Goal: Check status: Check status

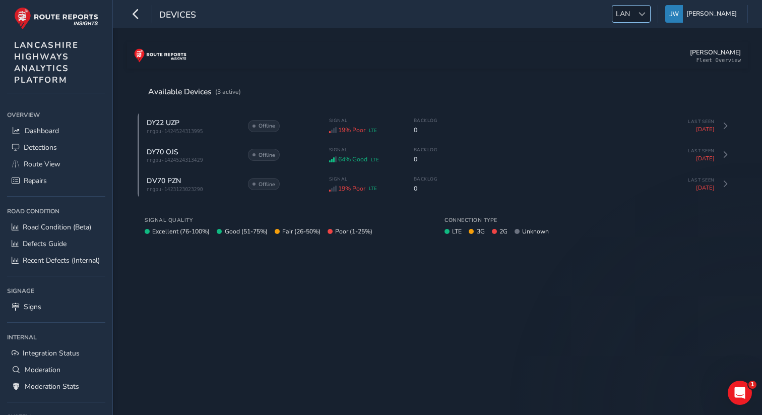
scroll to position [86, 0]
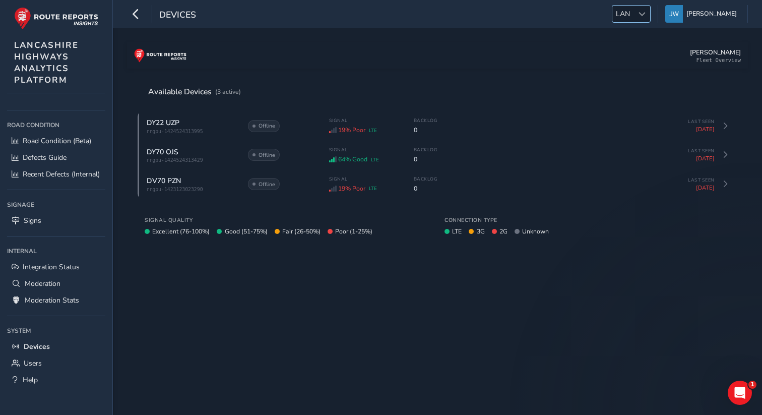
click at [639, 22] on div "LAN LAN" at bounding box center [631, 14] width 39 height 18
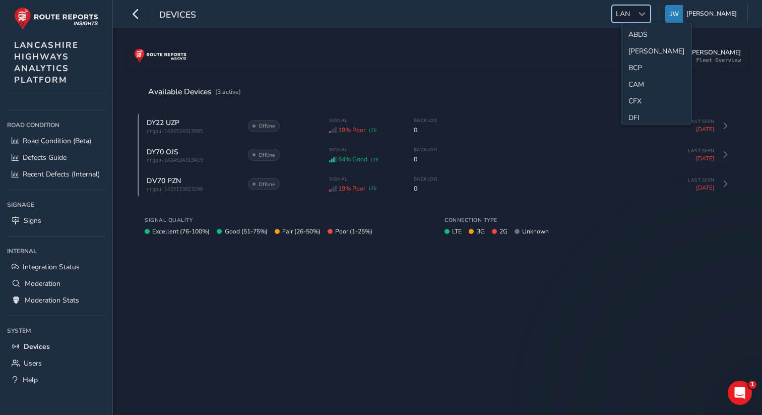
scroll to position [0, 0]
click at [641, 104] on li "CAM" at bounding box center [656, 101] width 70 height 17
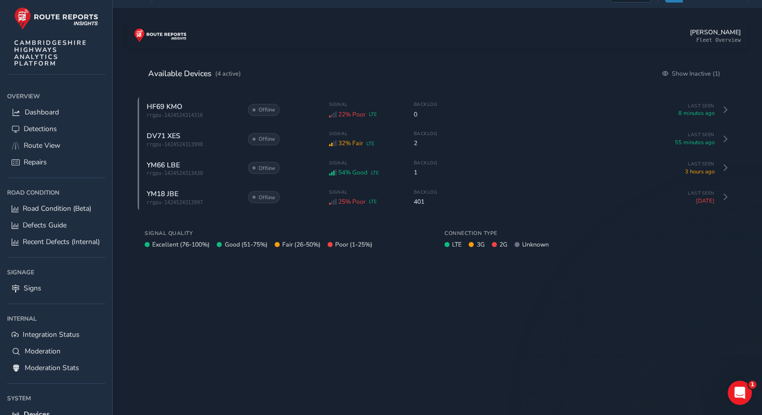
scroll to position [14, 0]
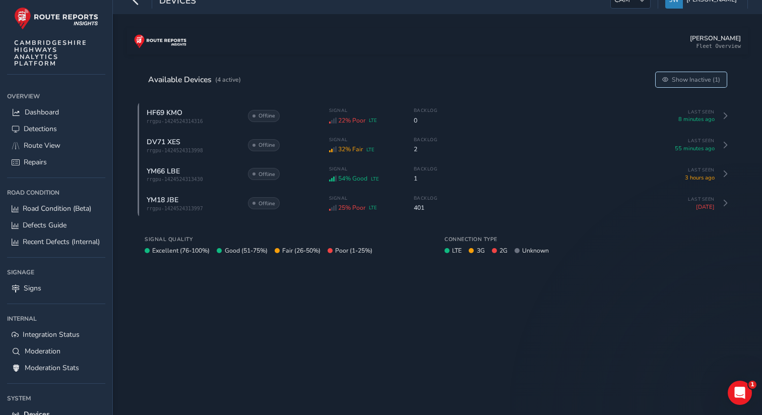
click at [711, 79] on span "Show Inactive (1)" at bounding box center [696, 80] width 48 height 8
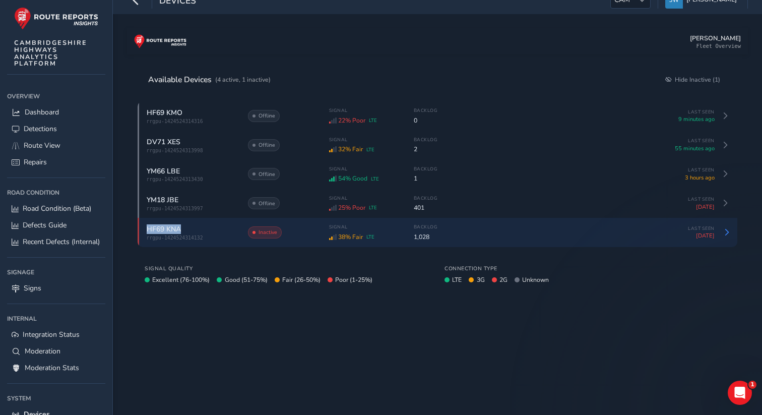
drag, startPoint x: 184, startPoint y: 231, endPoint x: 145, endPoint y: 232, distance: 39.8
click at [145, 232] on div "HF69 KNA rrgpu-1424524314132 Inactive Signal 38% Fair LTE Backlog 1,028 Last Se…" at bounding box center [438, 232] width 600 height 29
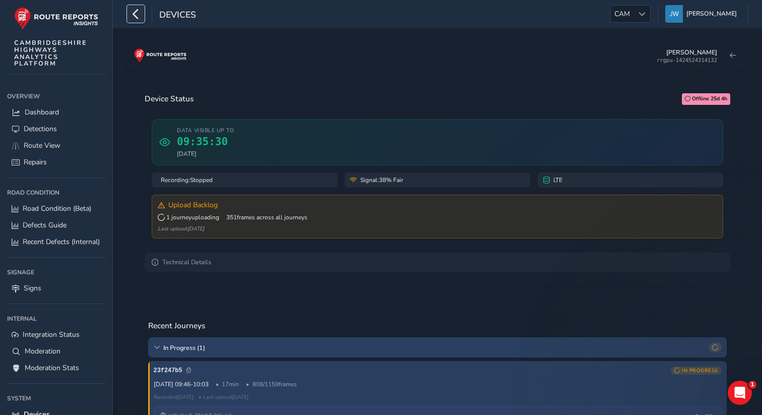
click at [139, 17] on icon "button" at bounding box center [135, 14] width 11 height 18
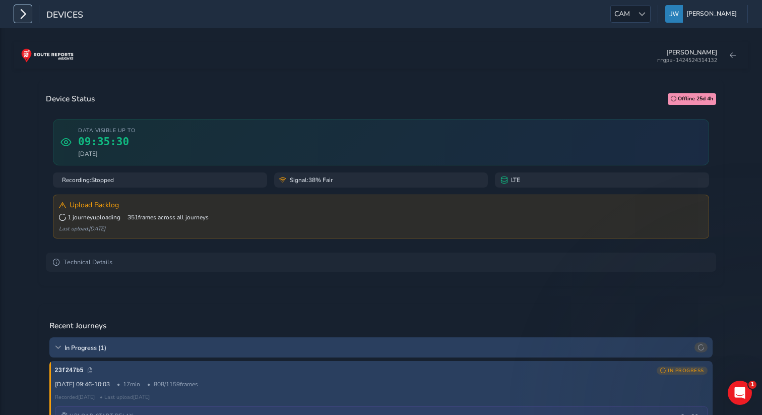
click at [24, 18] on icon "button" at bounding box center [23, 14] width 11 height 18
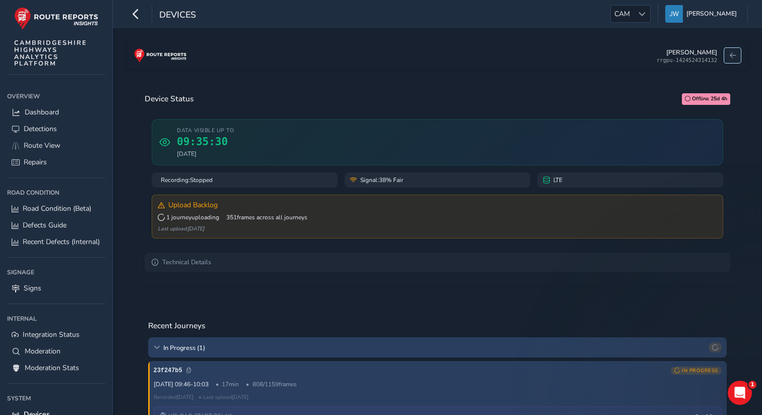
click at [733, 53] on span at bounding box center [733, 55] width 6 height 6
